Goal: Find specific page/section: Find specific page/section

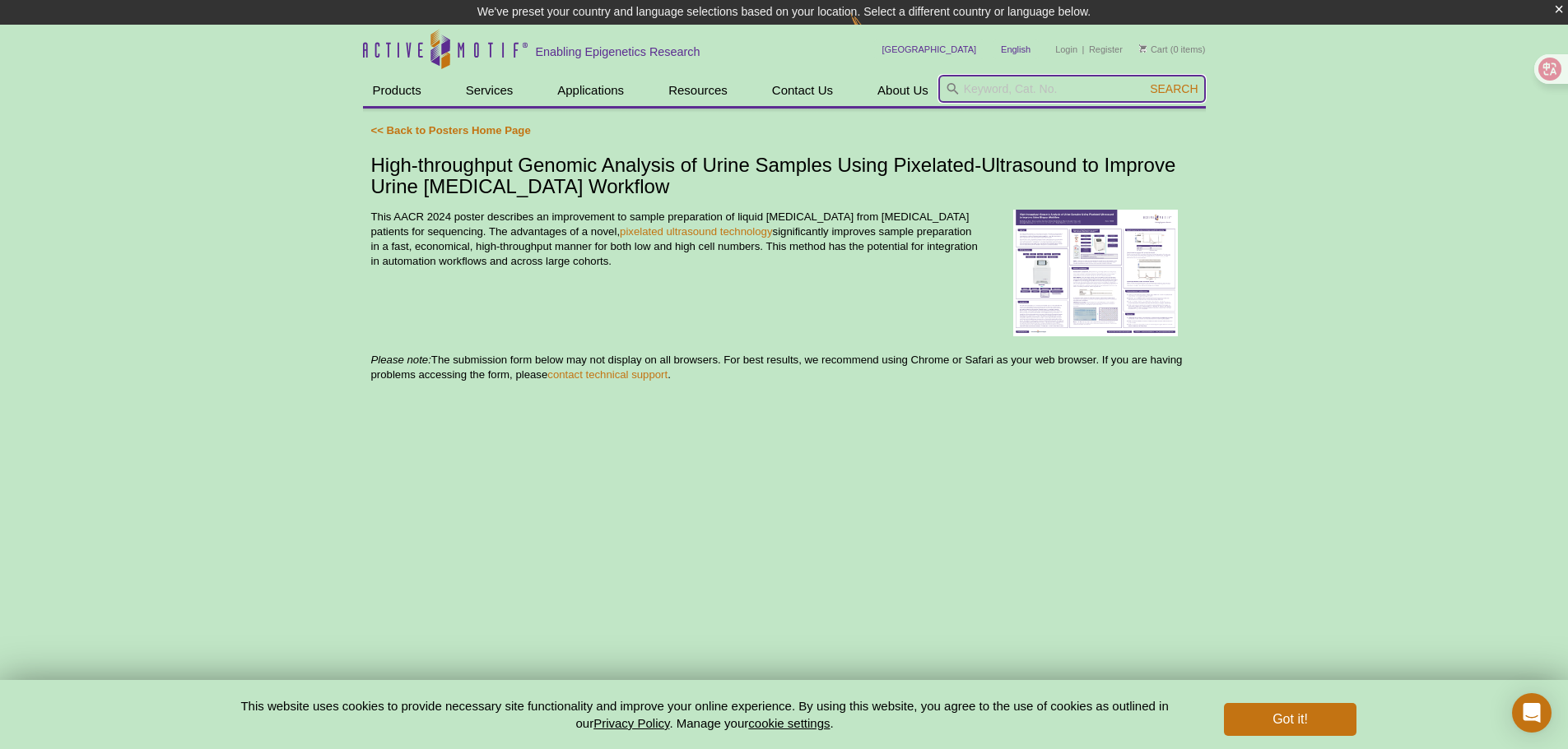
click at [1022, 90] on input "search" at bounding box center [1071, 88] width 267 height 28
paste input "2618"
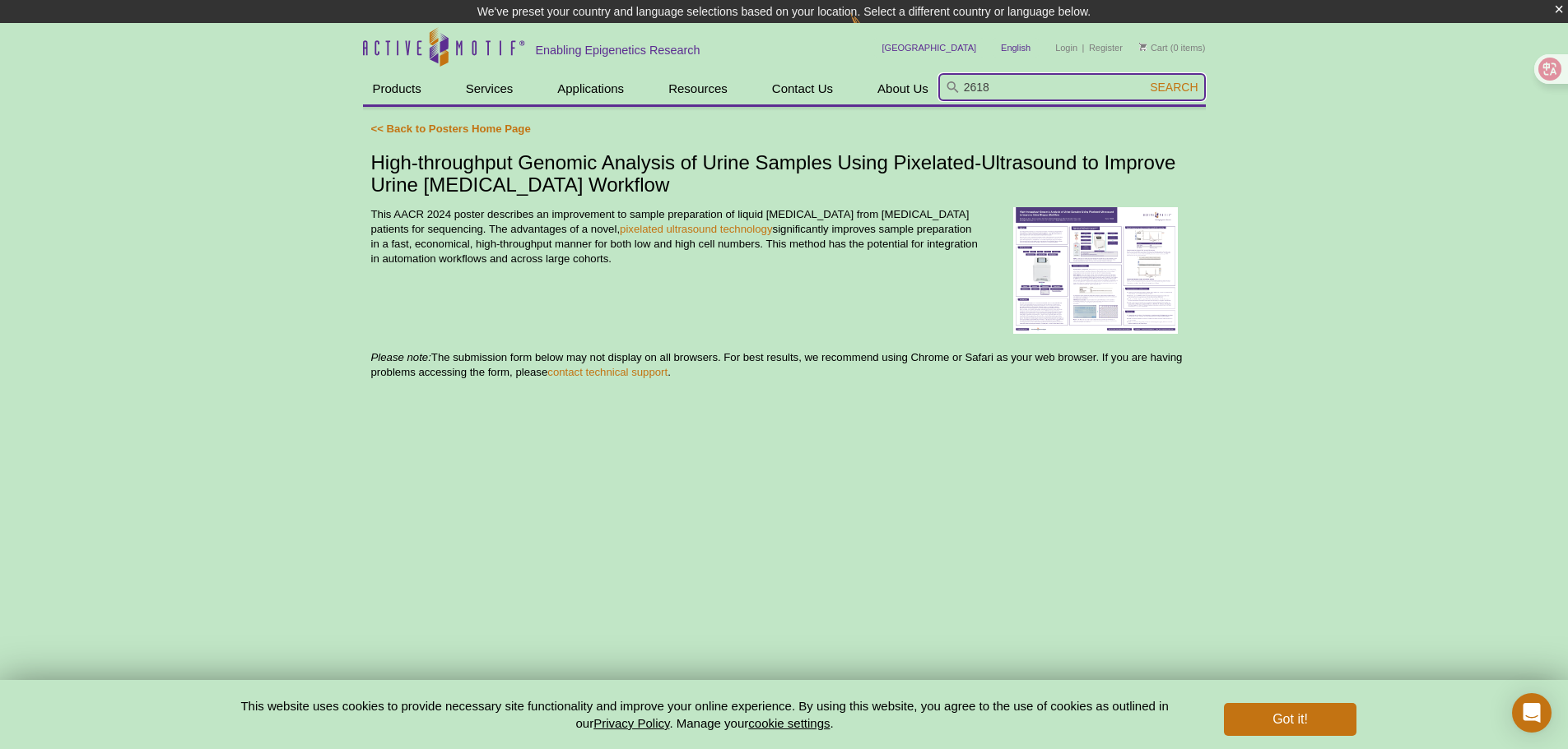
type input "2618"
click at [1145, 79] on button "Search" at bounding box center [1173, 87] width 57 height 15
